Goal: Task Accomplishment & Management: Use online tool/utility

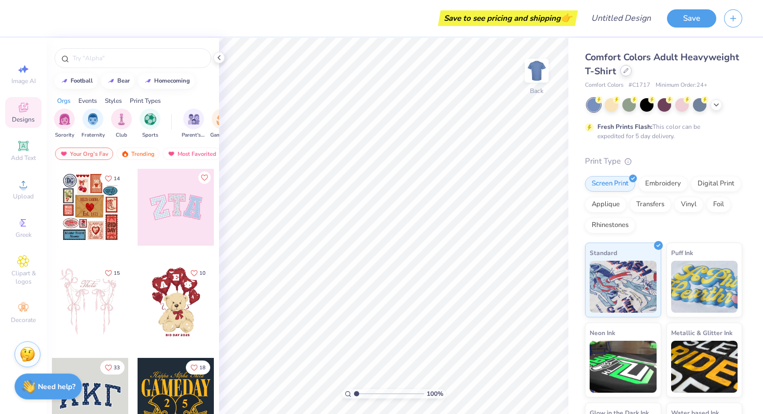
click at [631, 74] on div at bounding box center [625, 70] width 11 height 11
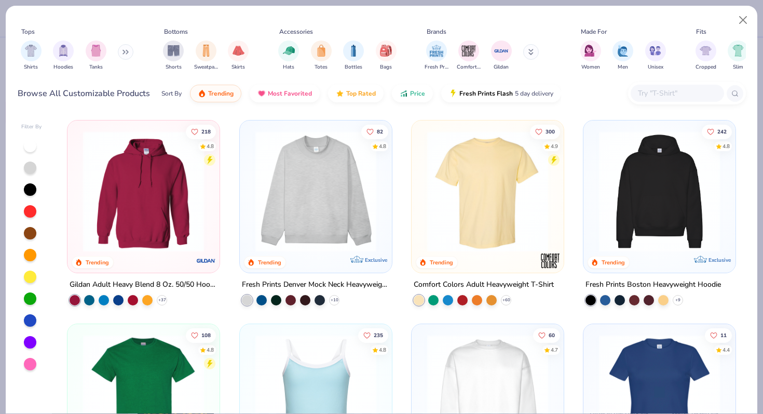
click at [298, 232] on img at bounding box center [315, 191] width 131 height 121
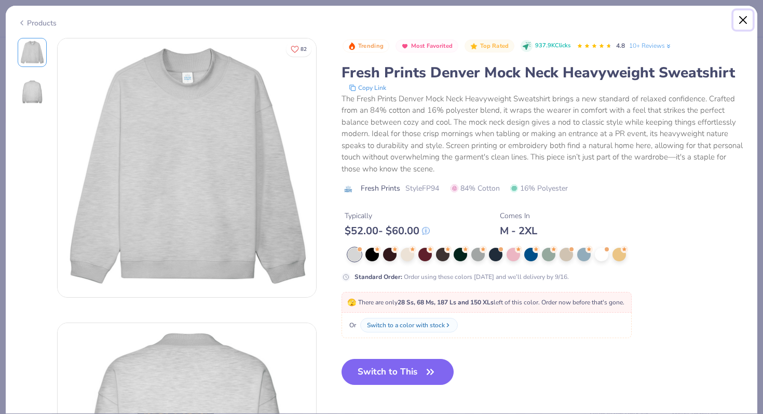
drag, startPoint x: 745, startPoint y: 16, endPoint x: 742, endPoint y: 10, distance: 6.1
click at [745, 16] on button "Close" at bounding box center [743, 20] width 20 height 20
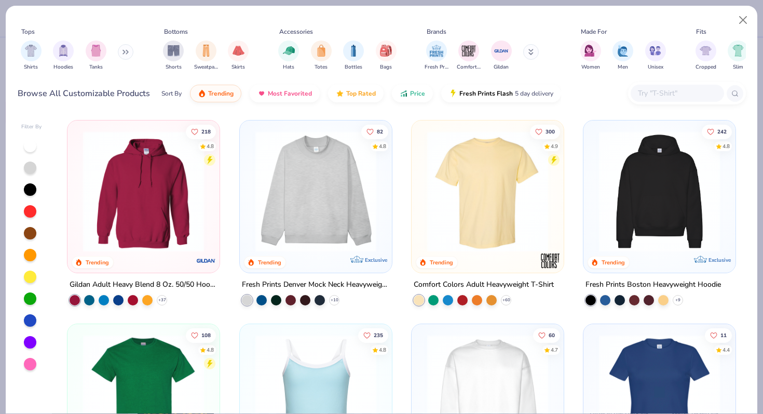
click at [121, 192] on img at bounding box center [143, 191] width 131 height 121
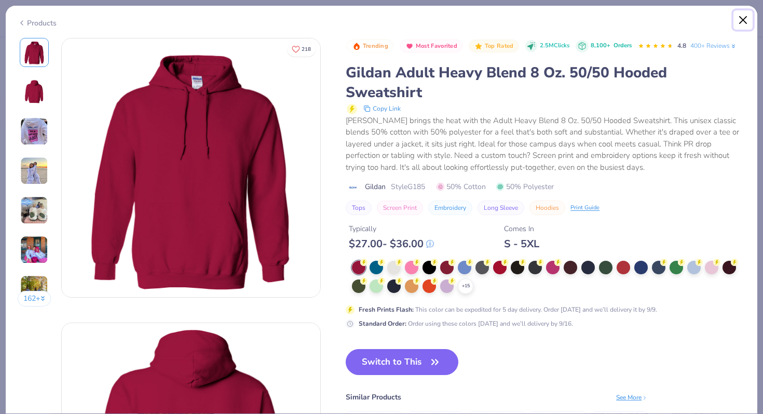
click at [739, 23] on button "Close" at bounding box center [743, 20] width 20 height 20
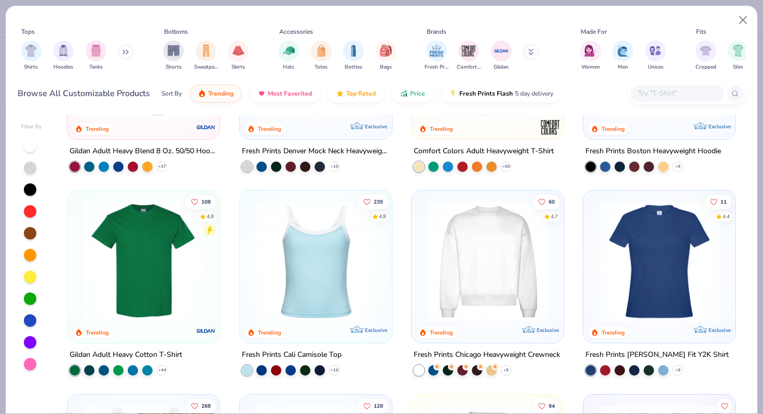
scroll to position [135, 0]
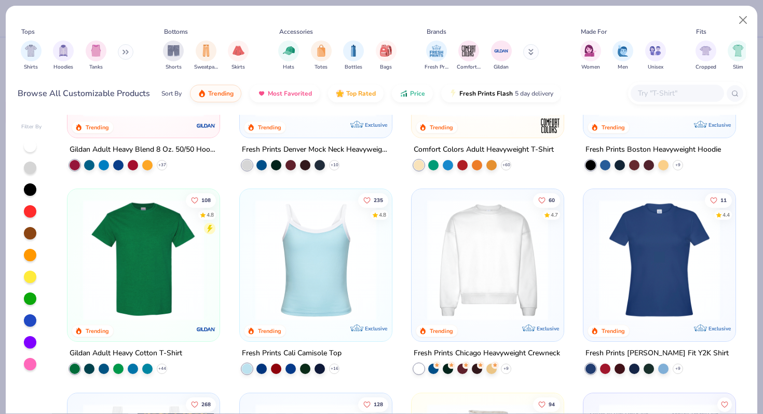
click at [442, 280] on img at bounding box center [487, 259] width 131 height 121
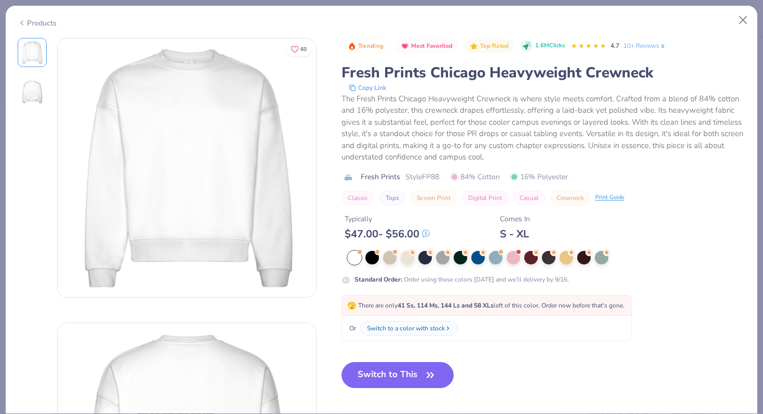
click at [729, 18] on div "Products" at bounding box center [381, 19] width 751 height 27
click at [735, 25] on button "Close" at bounding box center [743, 20] width 20 height 20
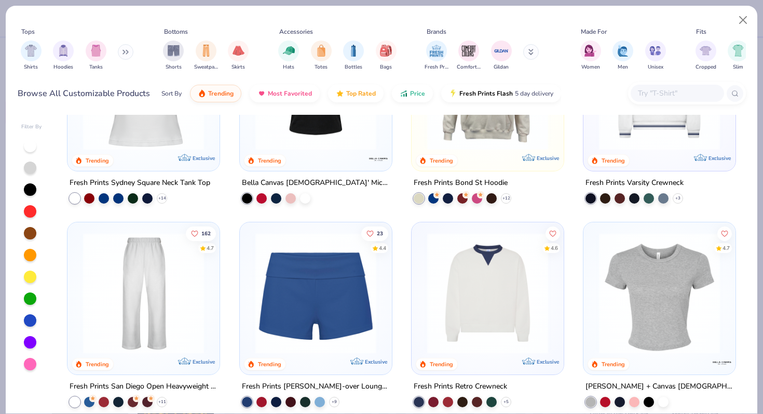
scroll to position [511, 0]
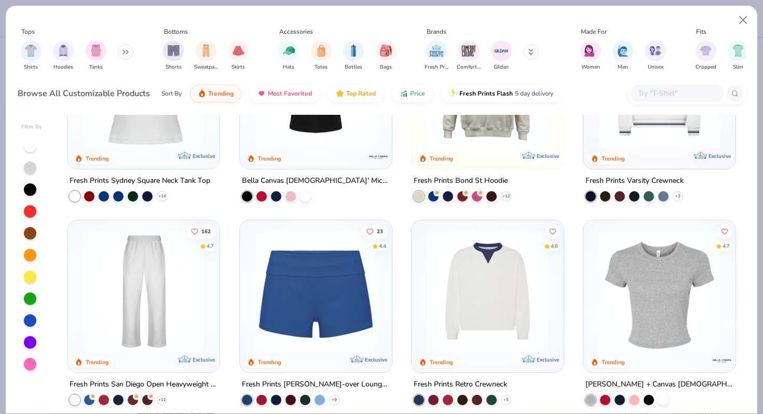
click at [472, 328] on img at bounding box center [487, 290] width 131 height 121
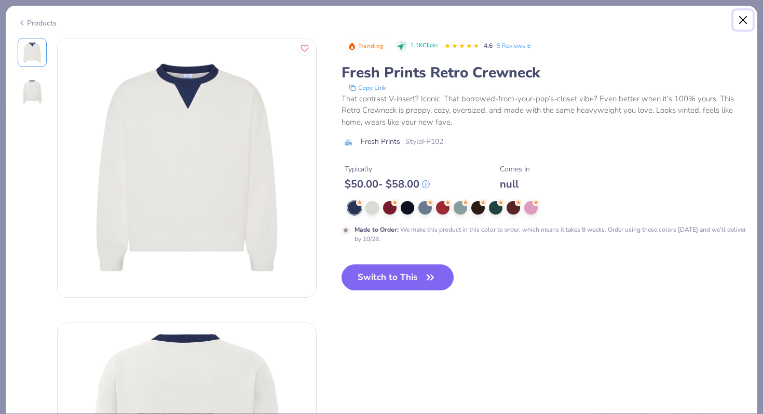
click at [740, 18] on button "Close" at bounding box center [743, 20] width 20 height 20
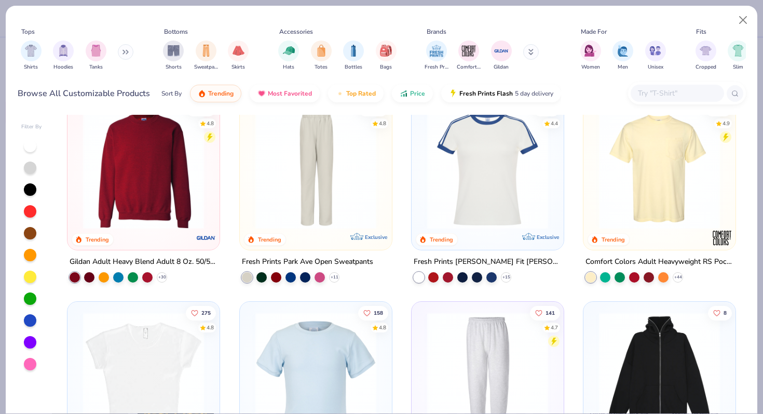
scroll to position [1041, 0]
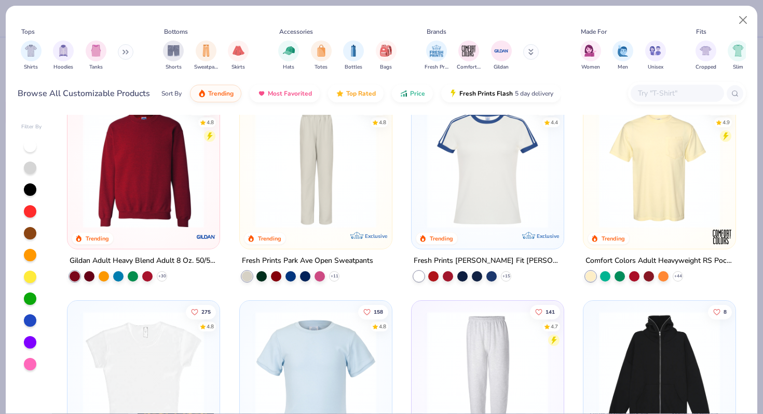
click at [115, 204] on img at bounding box center [143, 167] width 131 height 121
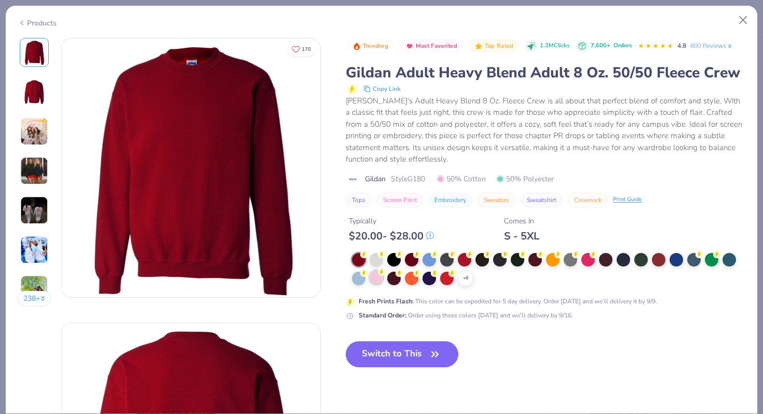
click at [378, 284] on div at bounding box center [375, 276] width 13 height 13
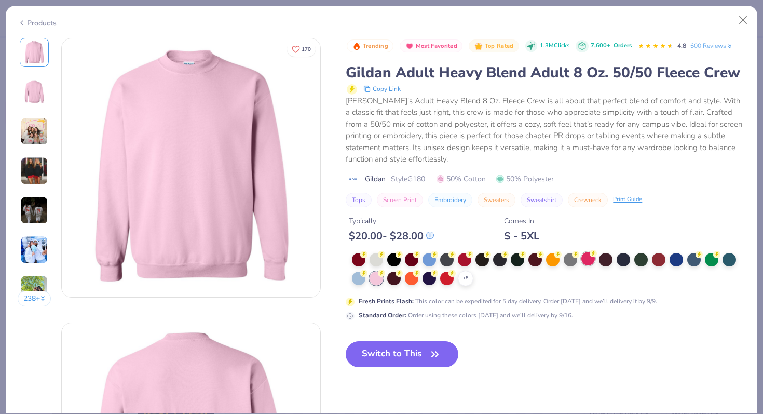
click at [583, 265] on div at bounding box center [587, 258] width 13 height 13
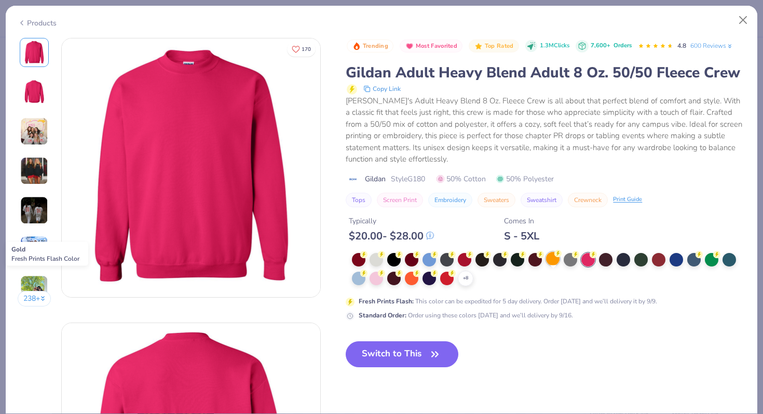
click at [546, 265] on div at bounding box center [552, 258] width 13 height 13
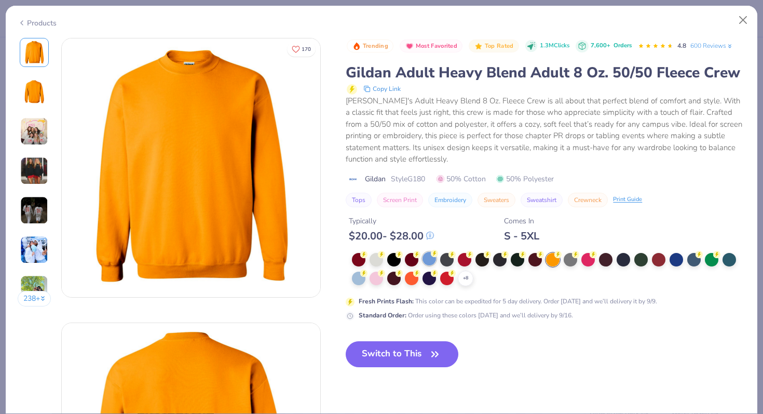
click at [426, 265] on div at bounding box center [428, 258] width 13 height 13
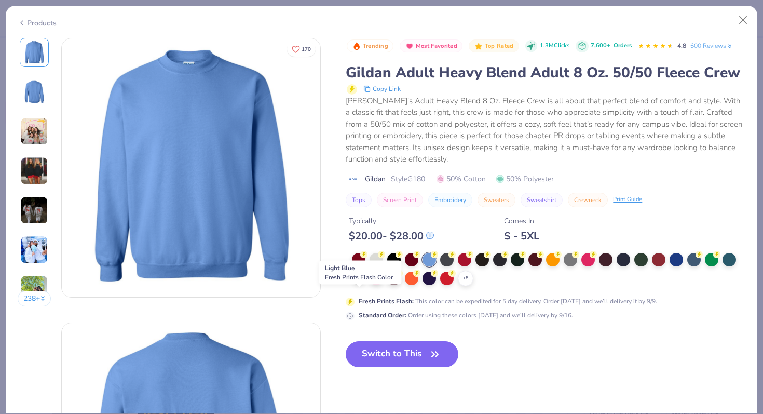
click at [359, 284] on div at bounding box center [358, 276] width 13 height 13
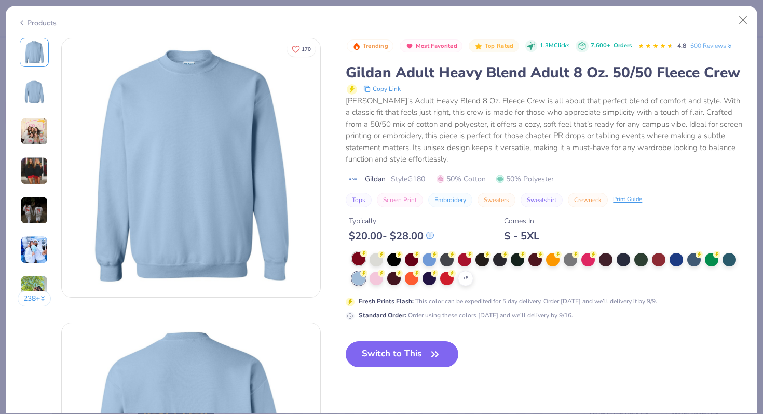
click at [356, 265] on div at bounding box center [358, 258] width 13 height 13
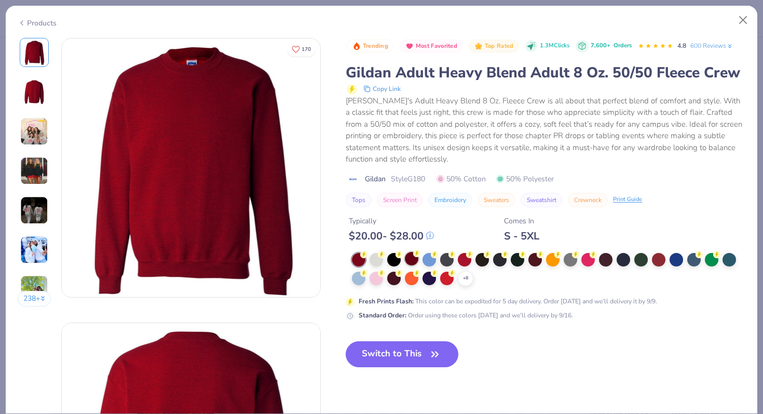
click at [414, 265] on div at bounding box center [411, 258] width 13 height 13
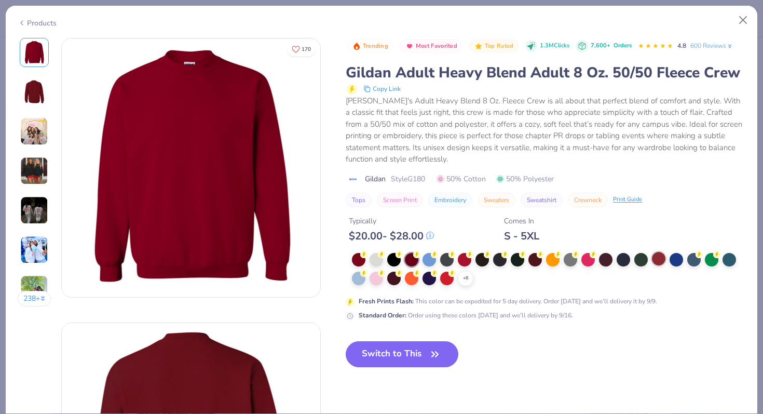
click at [657, 265] on div at bounding box center [658, 258] width 13 height 13
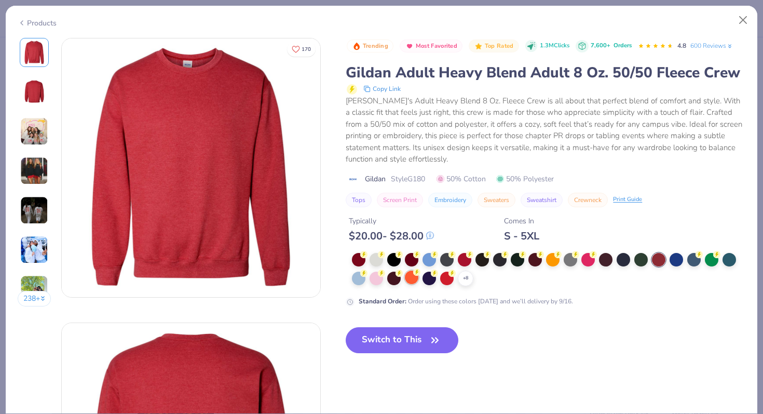
click at [414, 284] on div at bounding box center [411, 276] width 13 height 13
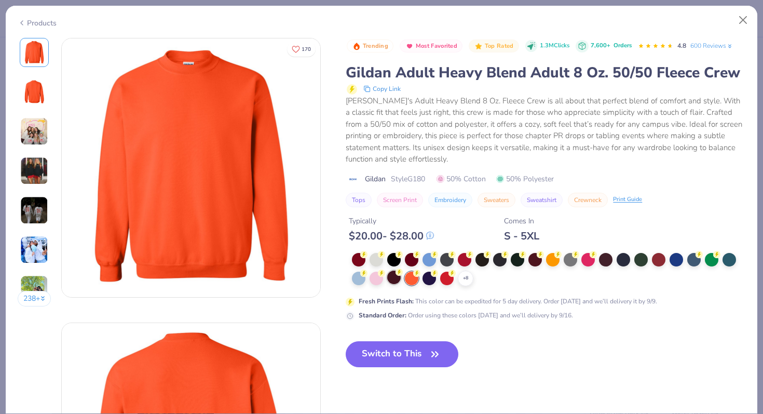
click at [394, 284] on div at bounding box center [393, 276] width 13 height 13
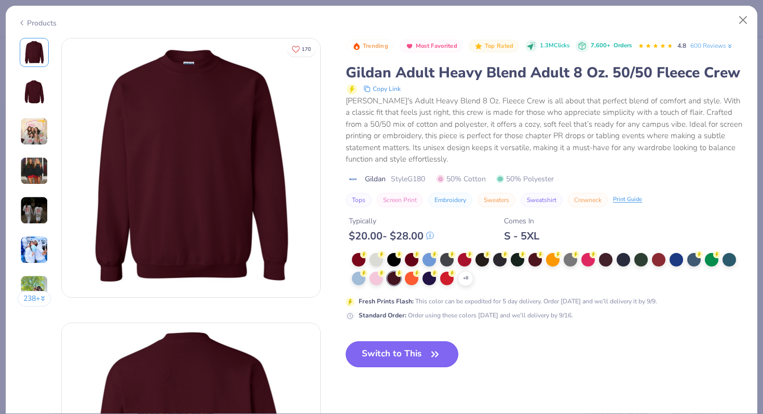
click at [431, 361] on icon "button" at bounding box center [435, 354] width 15 height 15
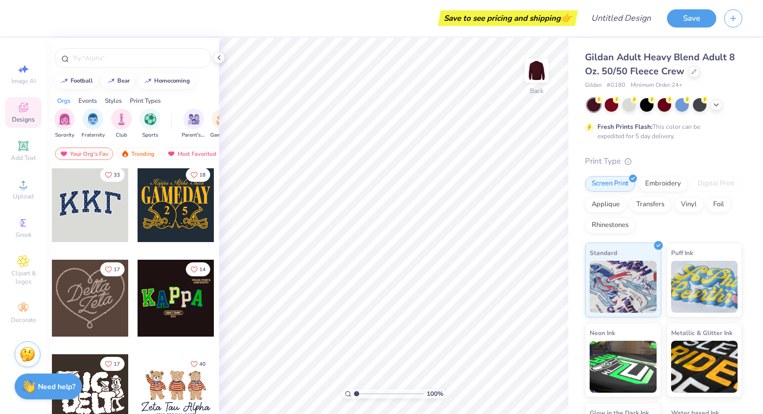
scroll to position [196, 0]
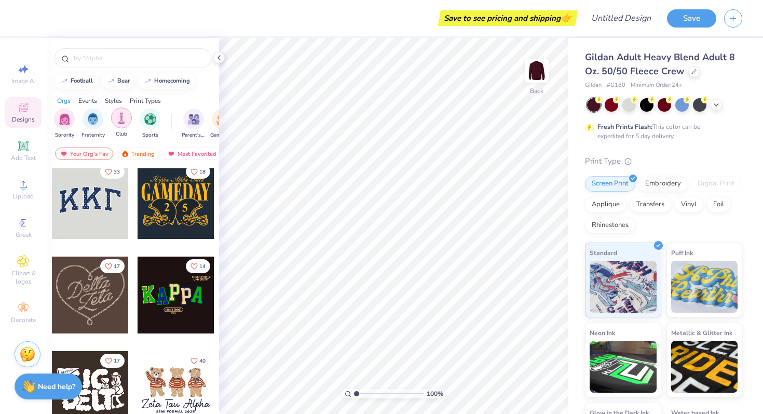
click at [115, 122] on div "filter for Club" at bounding box center [121, 117] width 21 height 21
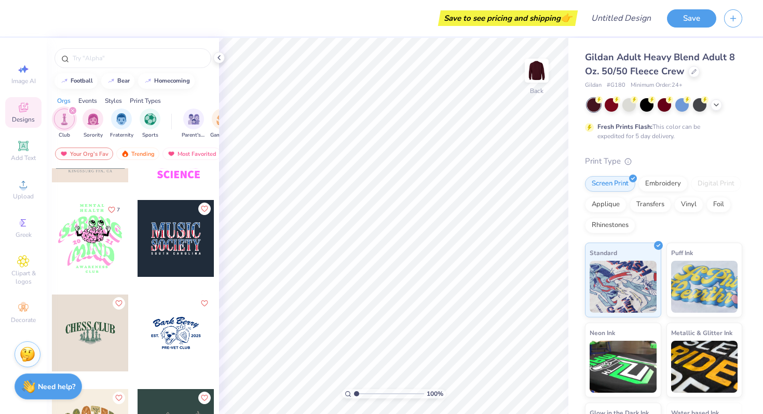
scroll to position [716, 0]
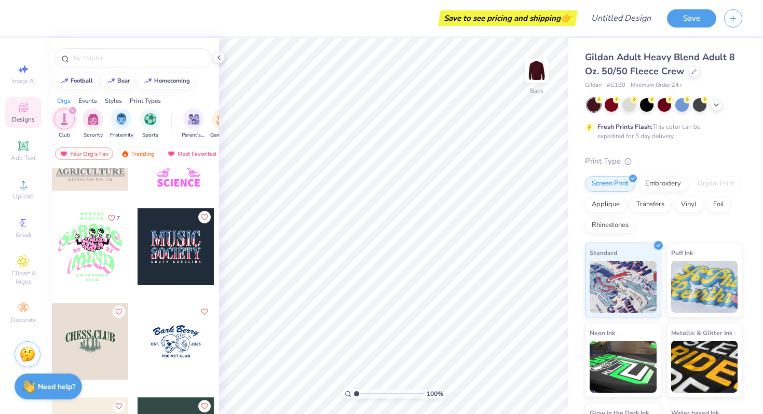
click at [82, 264] on div at bounding box center [90, 246] width 77 height 77
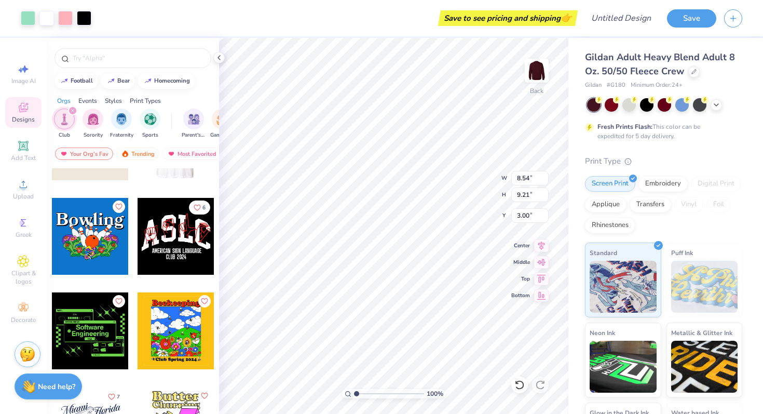
scroll to position [1388, 0]
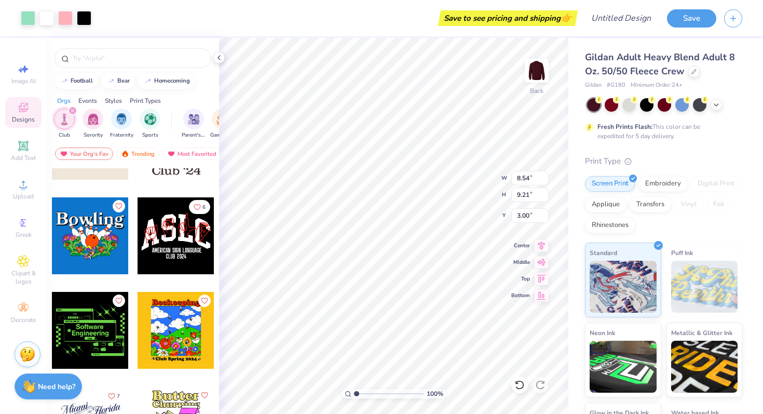
click at [137, 318] on div at bounding box center [175, 330] width 77 height 77
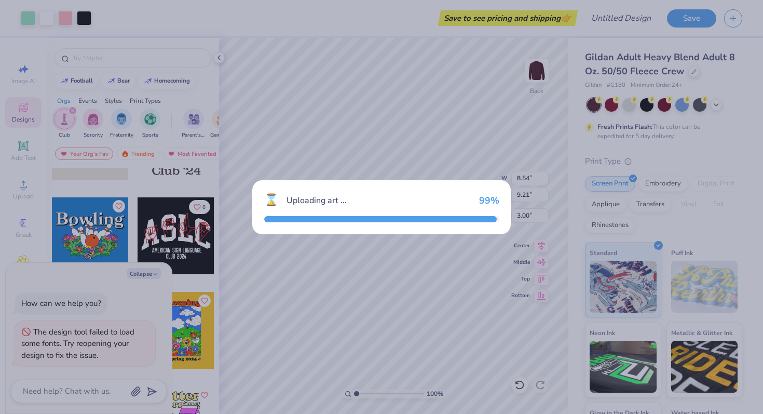
type textarea "x"
type input "7.35"
type input "8.43"
type textarea "x"
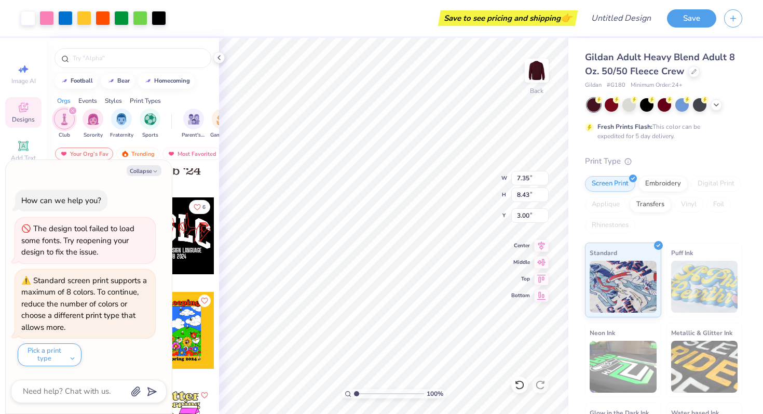
type input "8.54"
type input "9.21"
click at [715, 109] on div at bounding box center [664, 104] width 155 height 13
click at [626, 102] on div at bounding box center [628, 104] width 13 height 13
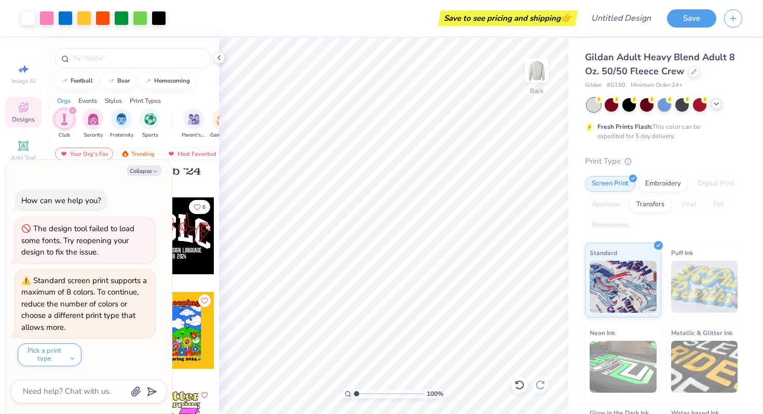
click at [715, 107] on icon at bounding box center [716, 104] width 8 height 8
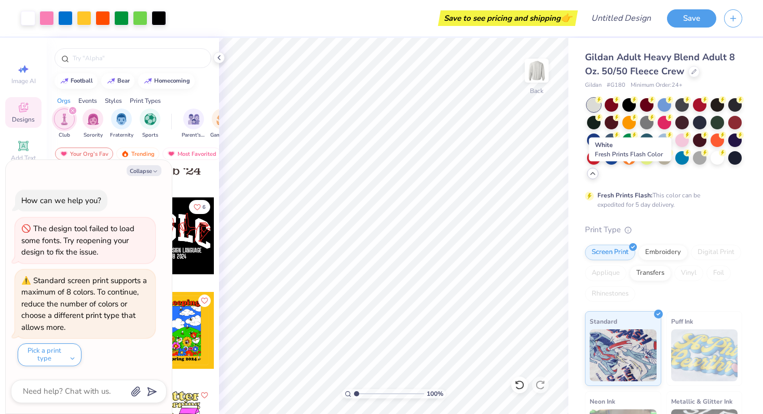
drag, startPoint x: 624, startPoint y: 177, endPoint x: 681, endPoint y: 175, distance: 57.1
click at [710, 164] on div at bounding box center [716, 157] width 13 height 13
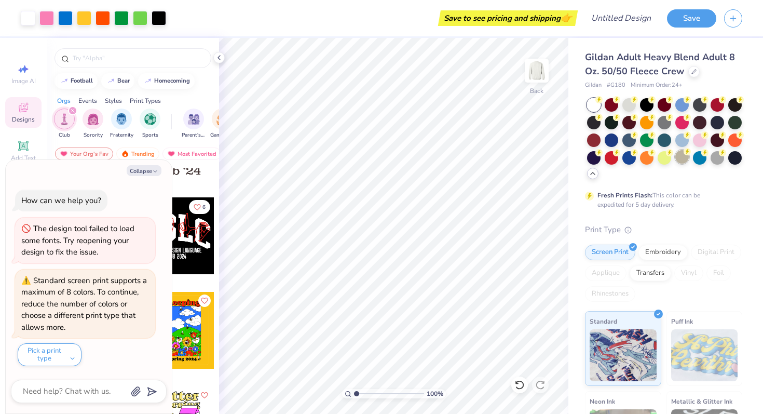
click at [675, 163] on div at bounding box center [681, 156] width 13 height 13
click at [630, 101] on icon at bounding box center [633, 98] width 7 height 7
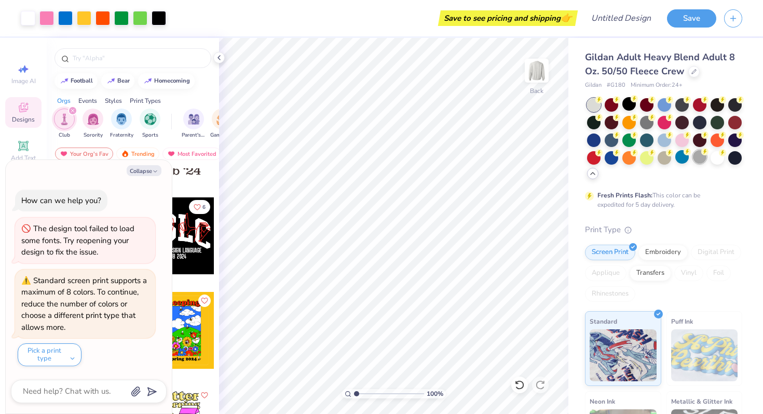
click at [693, 163] on div at bounding box center [699, 156] width 13 height 13
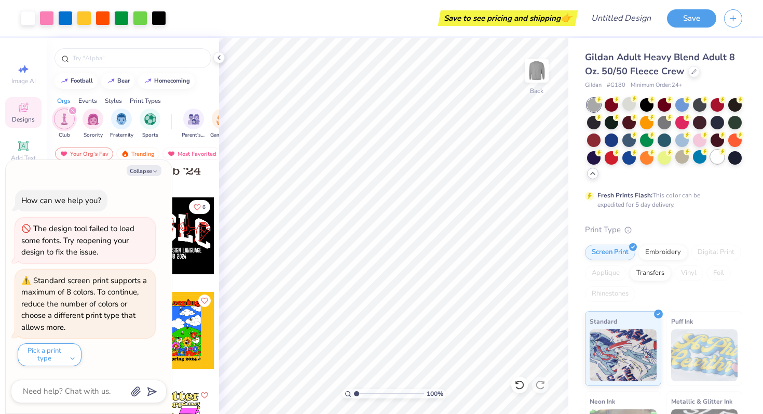
click at [710, 163] on div at bounding box center [716, 156] width 13 height 13
click at [22, 27] on div "Art colors" at bounding box center [83, 18] width 166 height 36
click at [153, 171] on icon "button" at bounding box center [155, 171] width 6 height 6
type textarea "x"
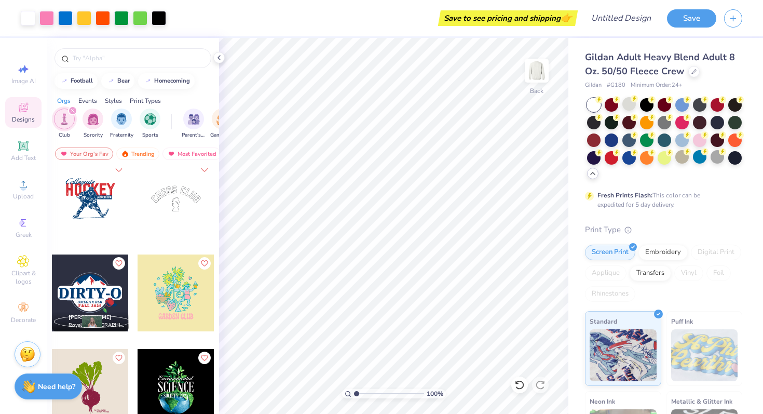
scroll to position [2183, 0]
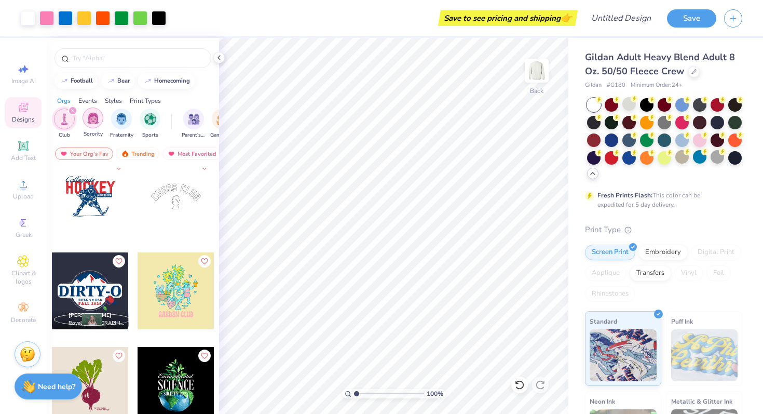
click at [88, 121] on img "filter for Sorority" at bounding box center [93, 118] width 12 height 12
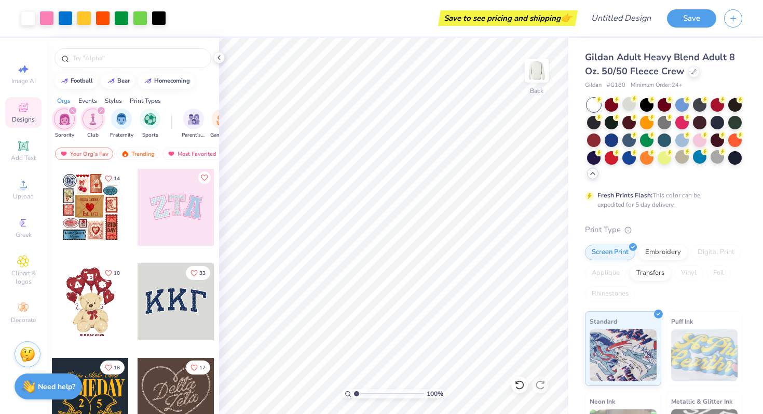
click at [99, 108] on icon "filter for Club" at bounding box center [101, 110] width 4 height 4
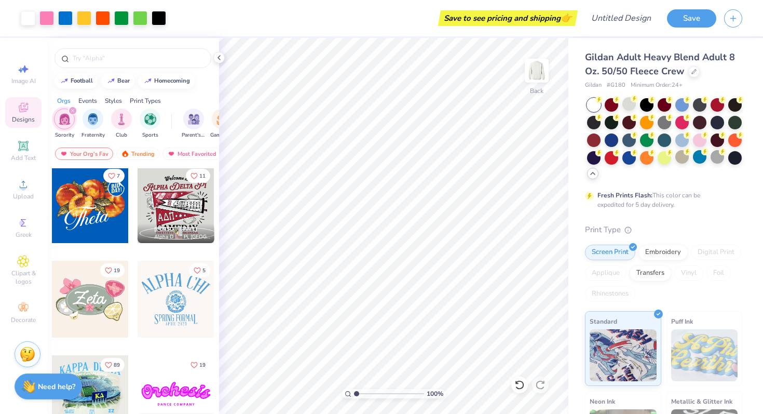
scroll to position [475, 0]
click at [92, 58] on input "text" at bounding box center [138, 58] width 133 height 10
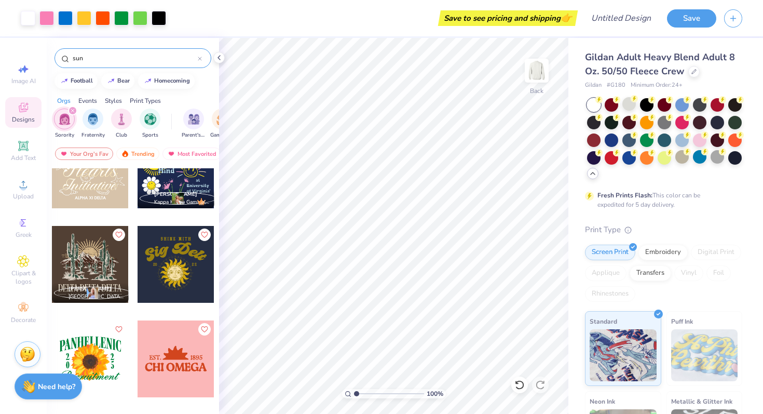
scroll to position [127, 0]
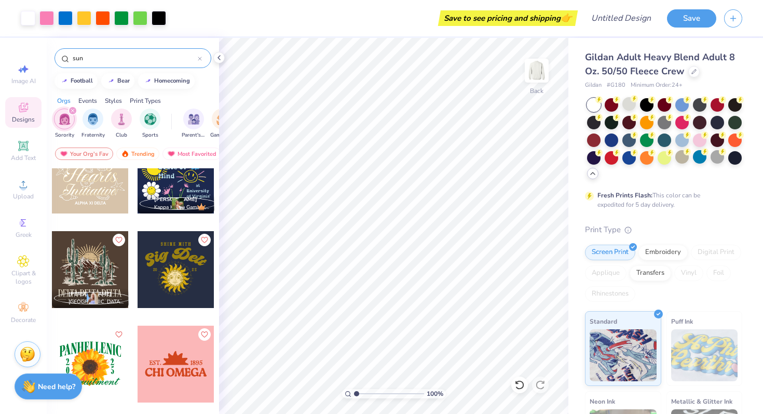
type input "sun"
click at [171, 298] on div at bounding box center [175, 269] width 77 height 77
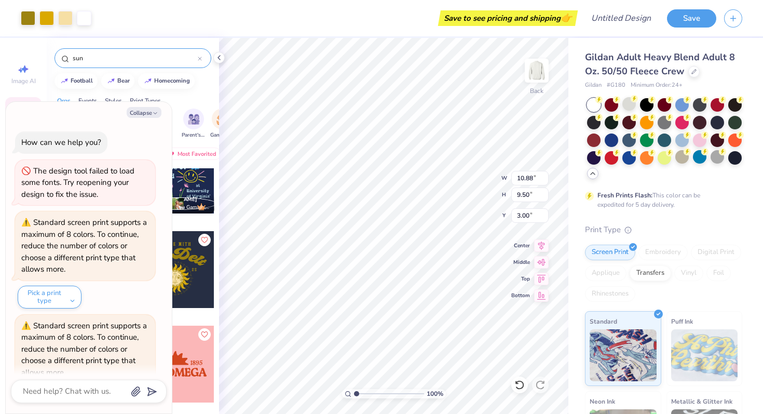
scroll to position [45, 0]
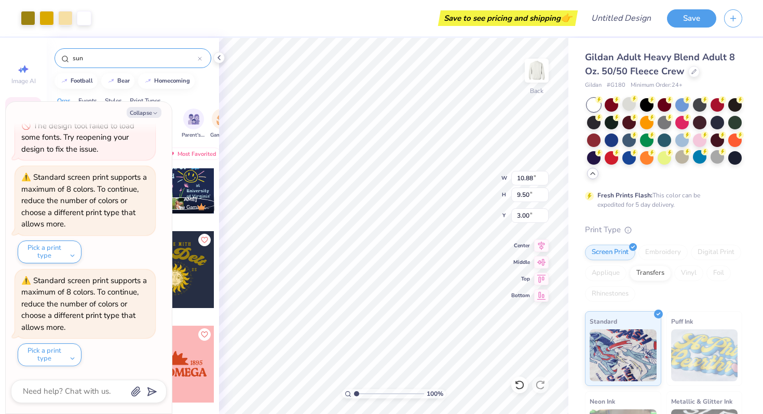
type textarea "x"
type input "11.43"
type textarea "x"
type input "7.35"
type input "8.43"
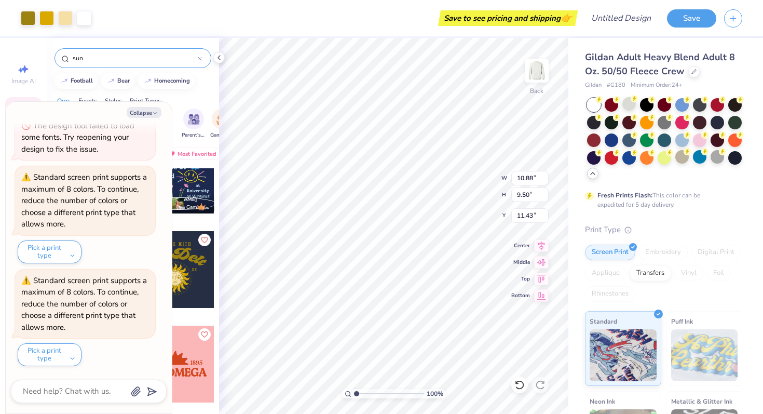
type input "3.00"
type textarea "x"
type input "2.07"
click at [158, 108] on button "Collapse" at bounding box center [144, 112] width 35 height 11
type textarea "x"
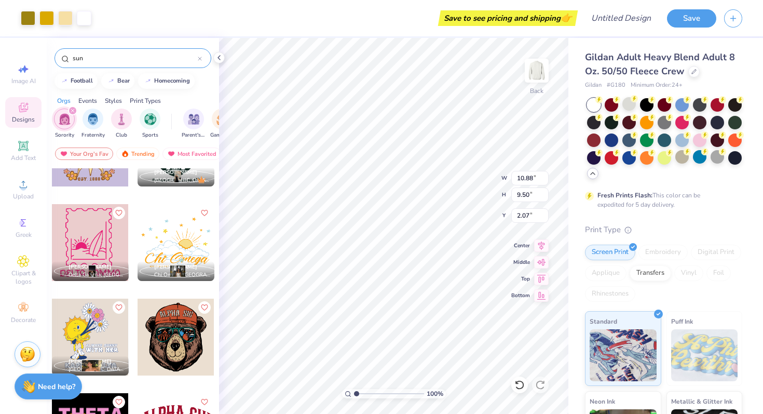
scroll to position [2239, 0]
